Goal: Task Accomplishment & Management: Manage account settings

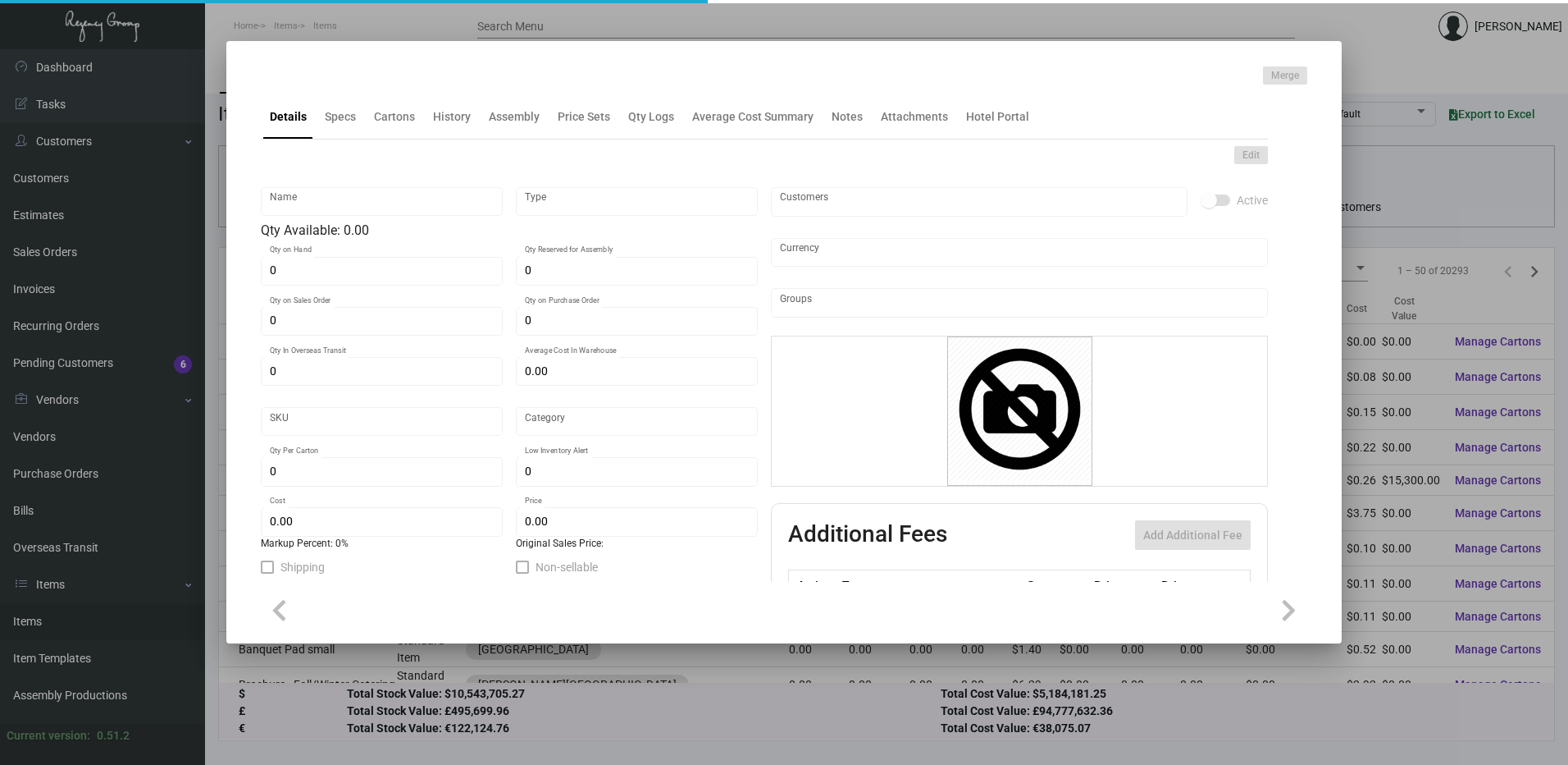
type input "Key Card"
type input "Inventory"
type input "2,000"
type input "10,000"
type input "$ 0.00"
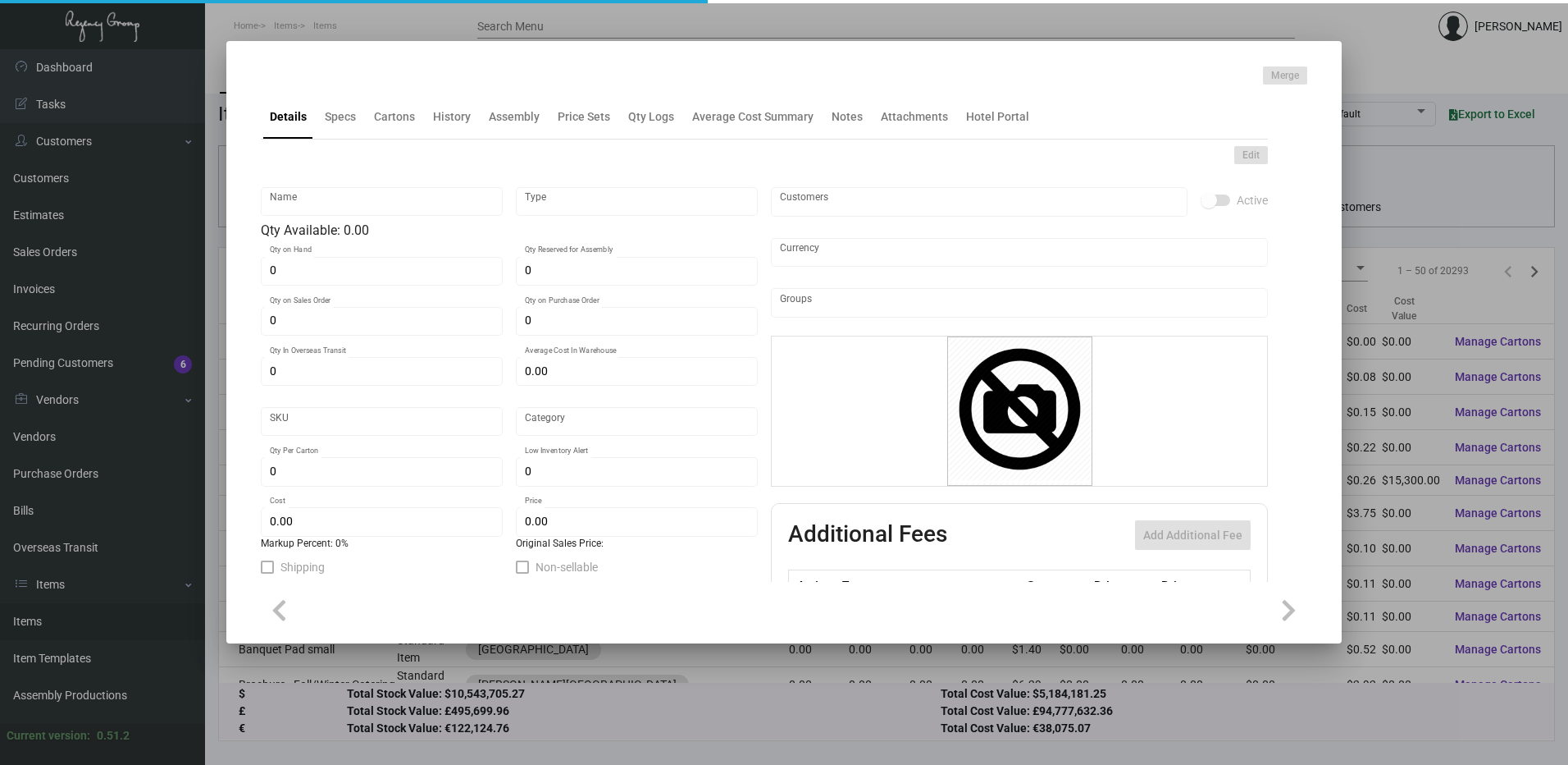
type input "FAIES-Key Card -96"
type input "Standard"
type input "1,000"
type input "$ 0.115"
type input "$ 0.195"
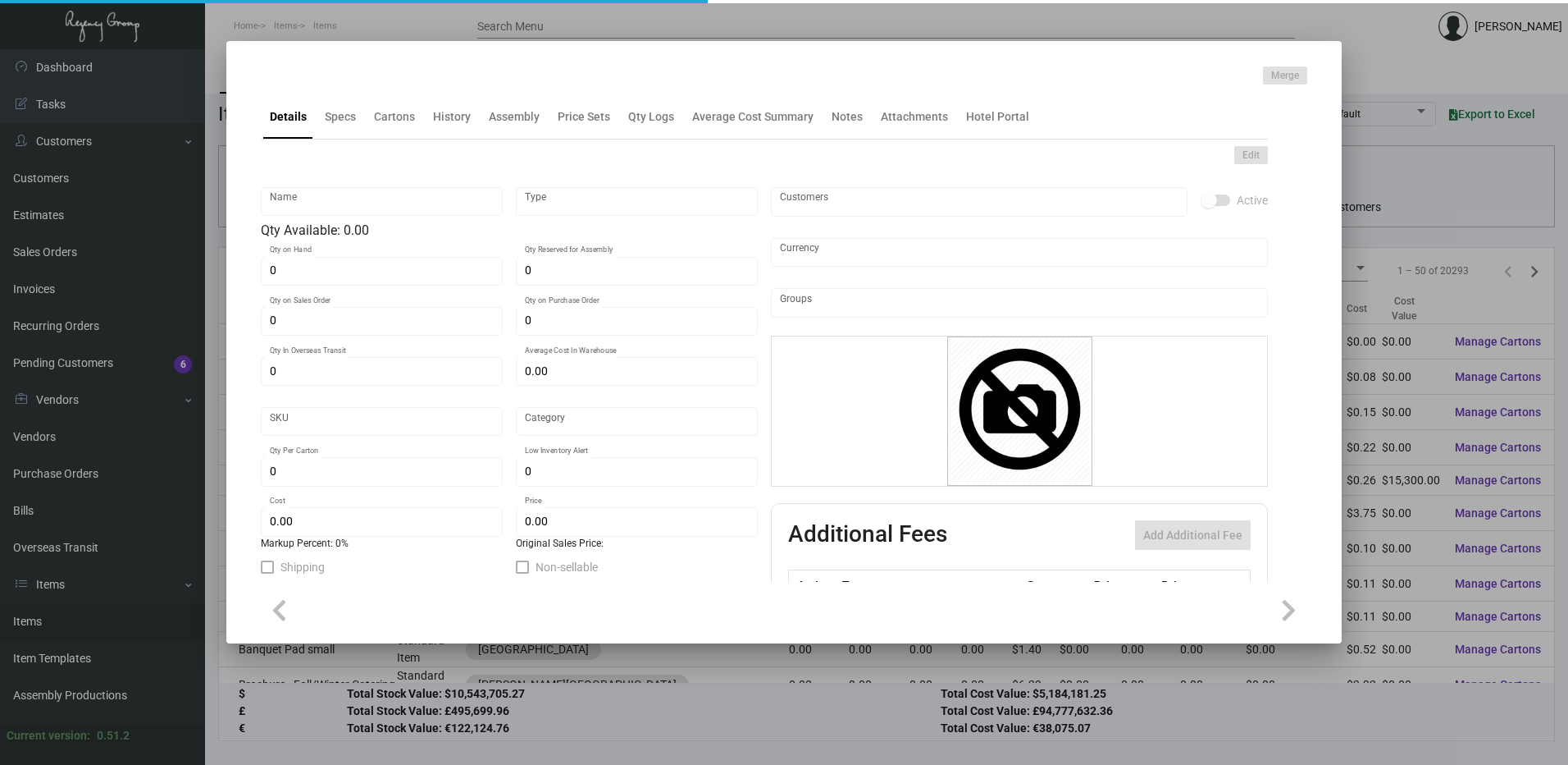
checkbox input "true"
type input "United States Dollar $"
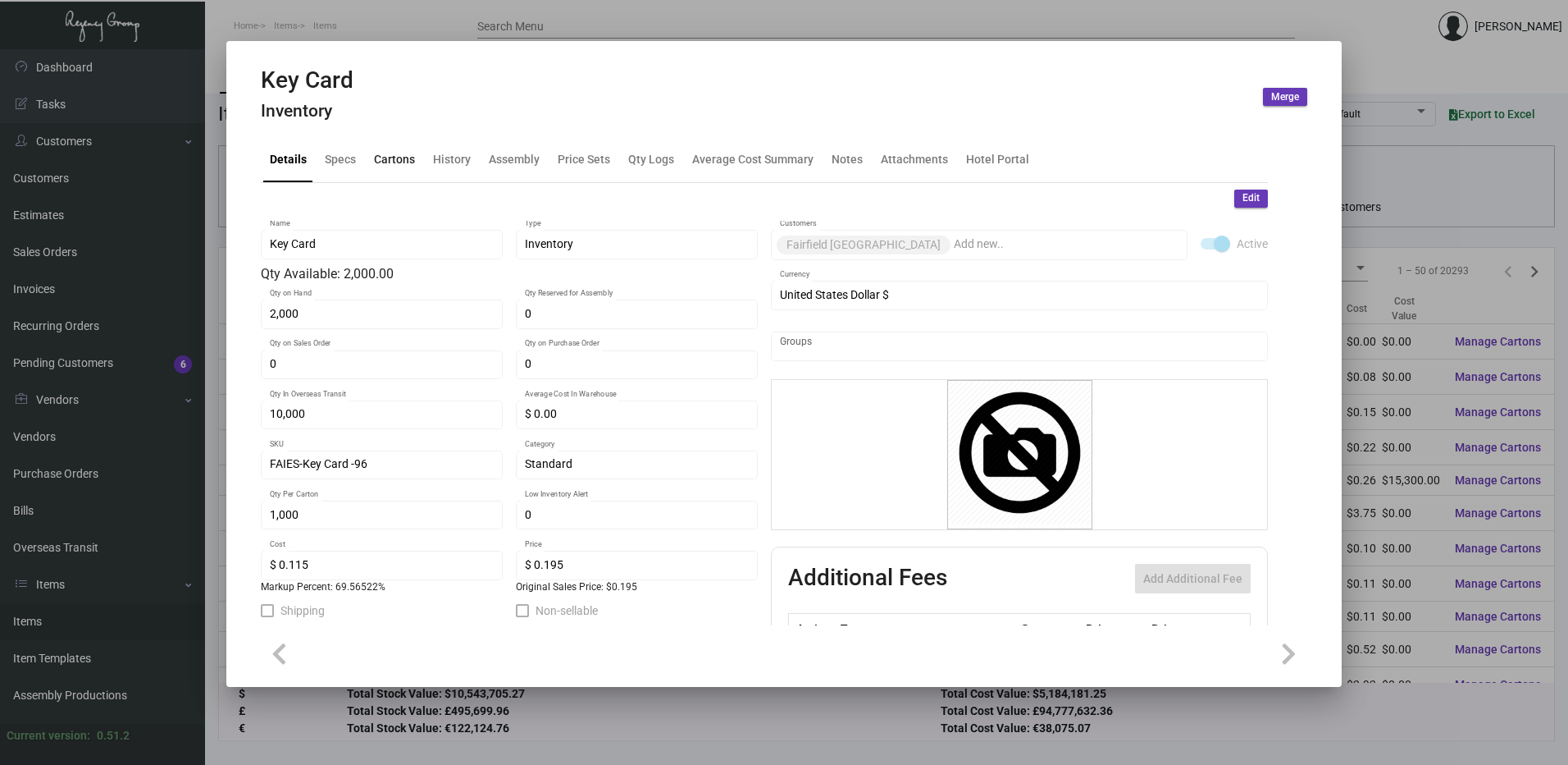
click at [396, 161] on div "Cartons" at bounding box center [394, 160] width 41 height 17
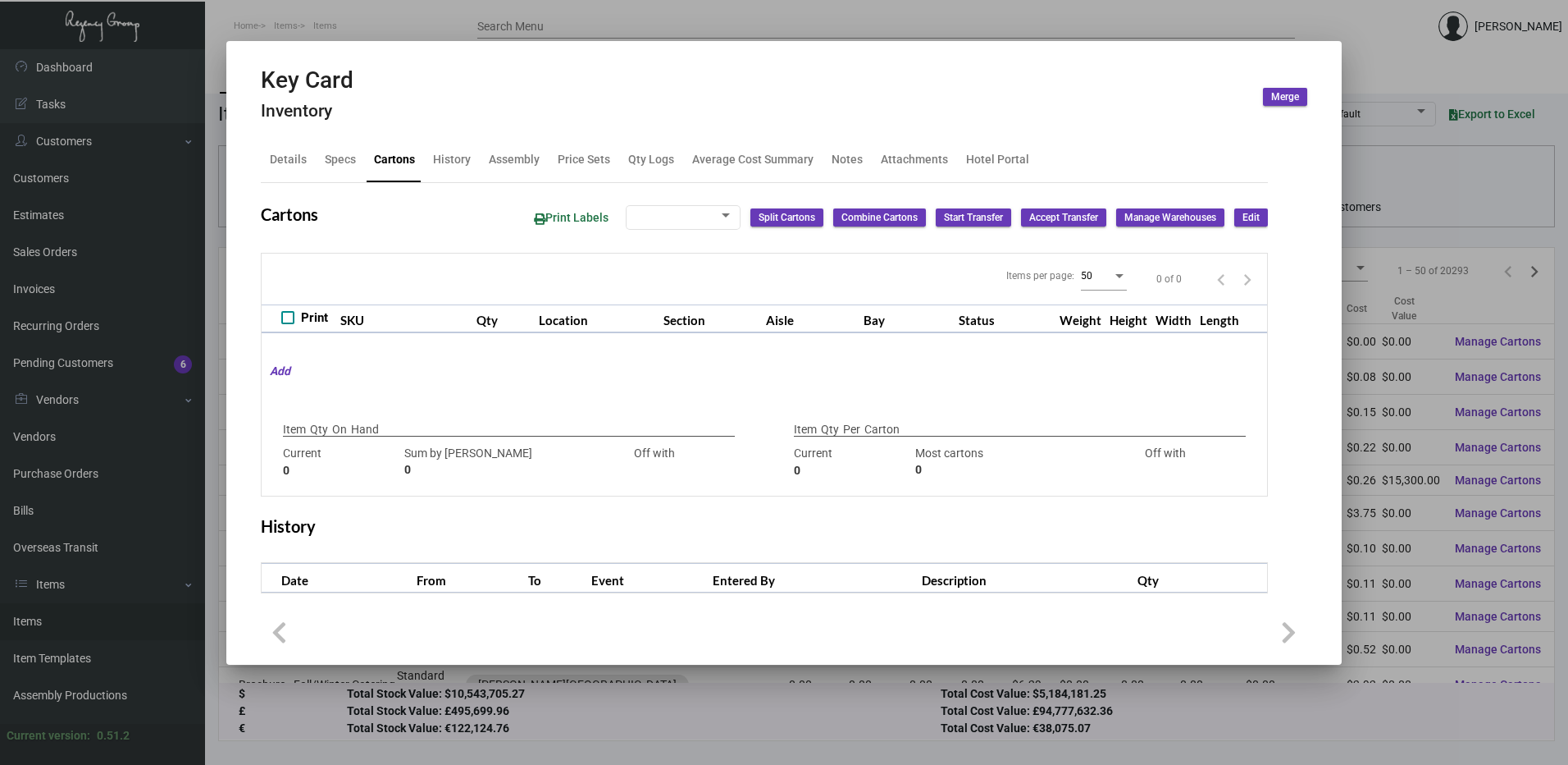
type input "2,000"
type input "2000"
type input "0"
type input "1,000"
type input "1000"
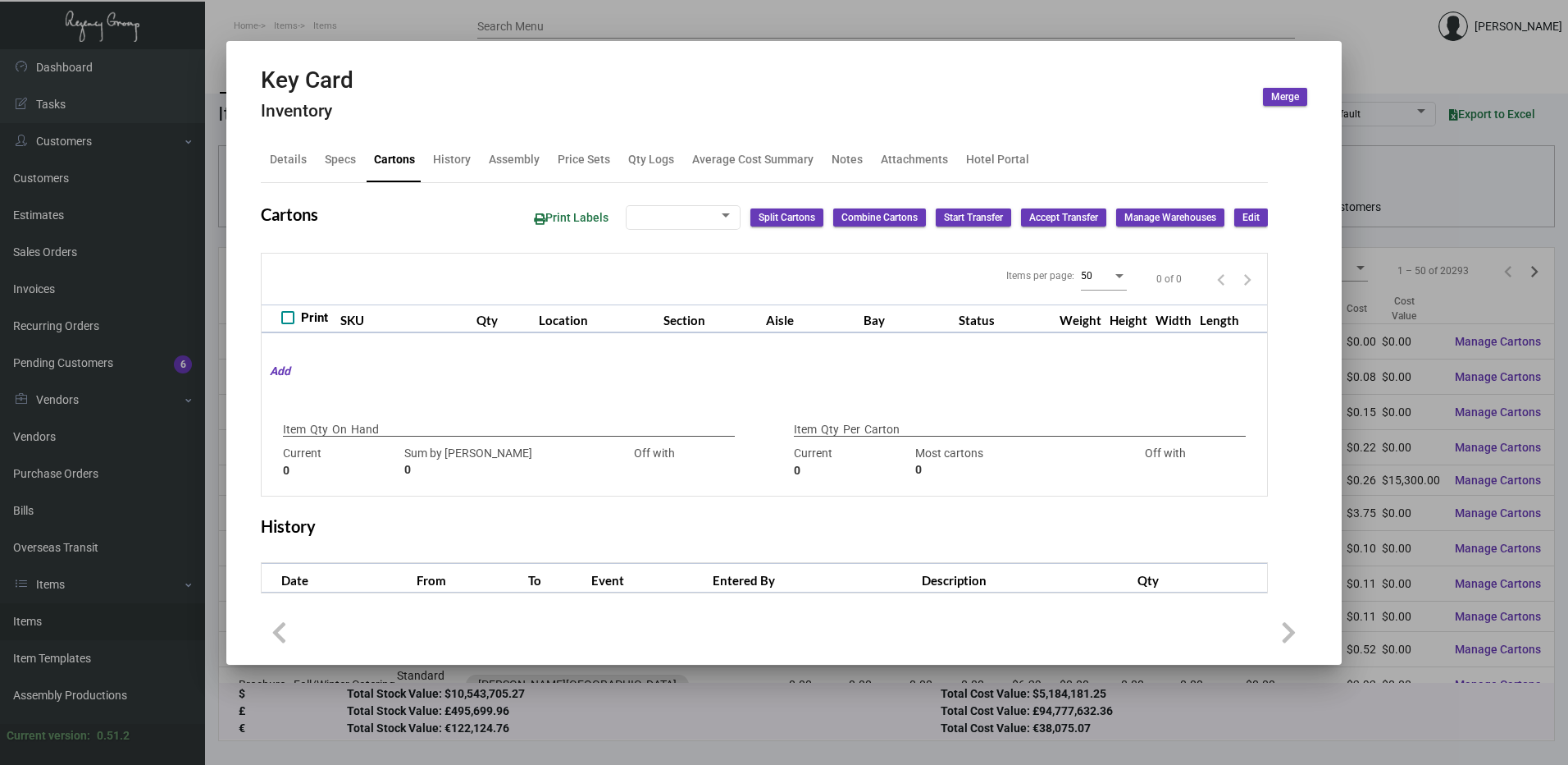
type input "0"
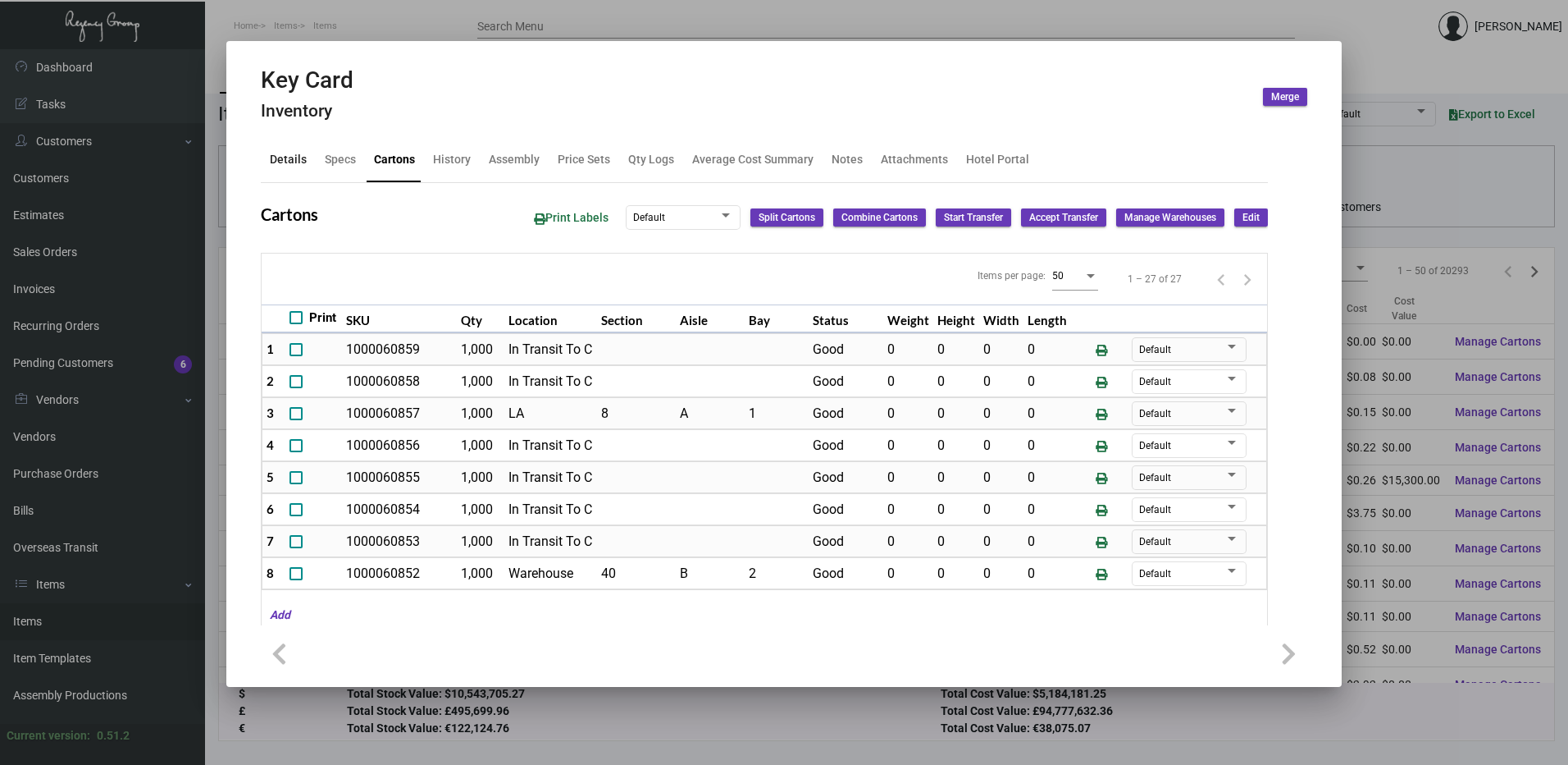
click at [275, 164] on div "Details" at bounding box center [288, 160] width 37 height 17
